Goal: Find specific page/section: Find specific page/section

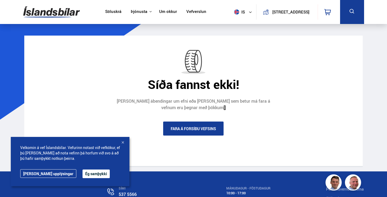
click at [83, 172] on button "Ég samþykki" at bounding box center [96, 174] width 27 height 9
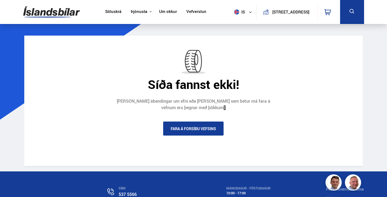
click at [115, 10] on link "Söluskrá" at bounding box center [113, 12] width 16 height 6
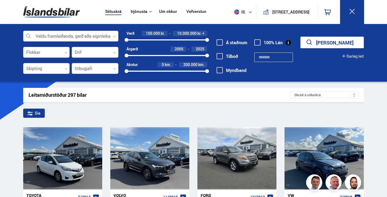
click at [72, 36] on div at bounding box center [71, 36] width 96 height 11
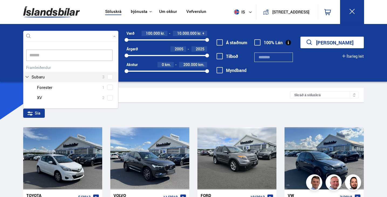
scroll to position [68, 96]
click at [61, 75] on div "Subaru 3 Subaru Forester 1 Subaru XV 2" at bounding box center [70, 83] width 95 height 39
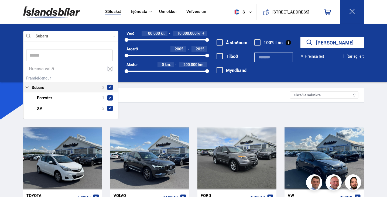
scroll to position [77, 95]
type input "******"
